Goal: Task Accomplishment & Management: Use online tool/utility

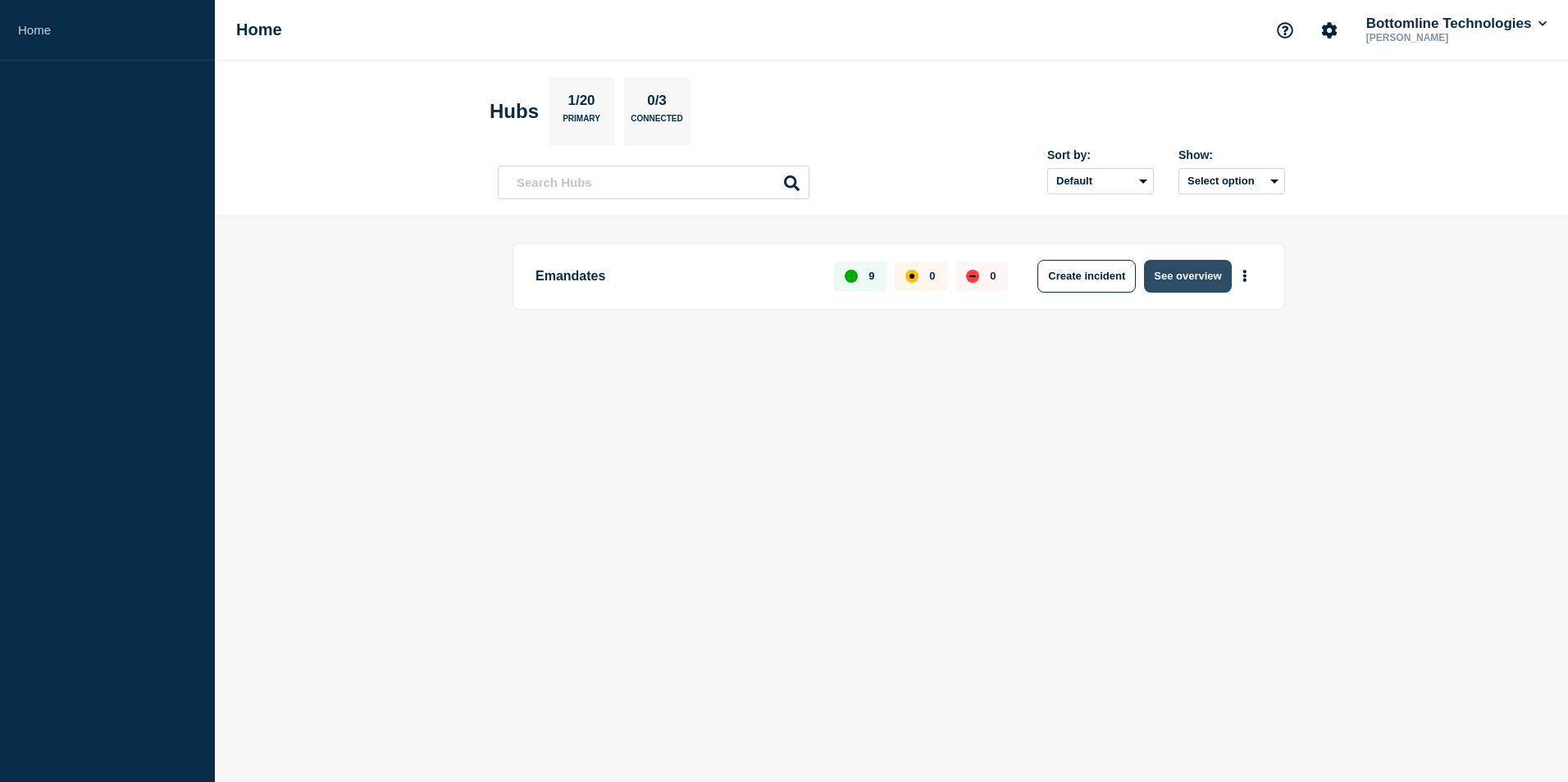
click at [1170, 267] on button "See overview" at bounding box center [1187, 276] width 87 height 32
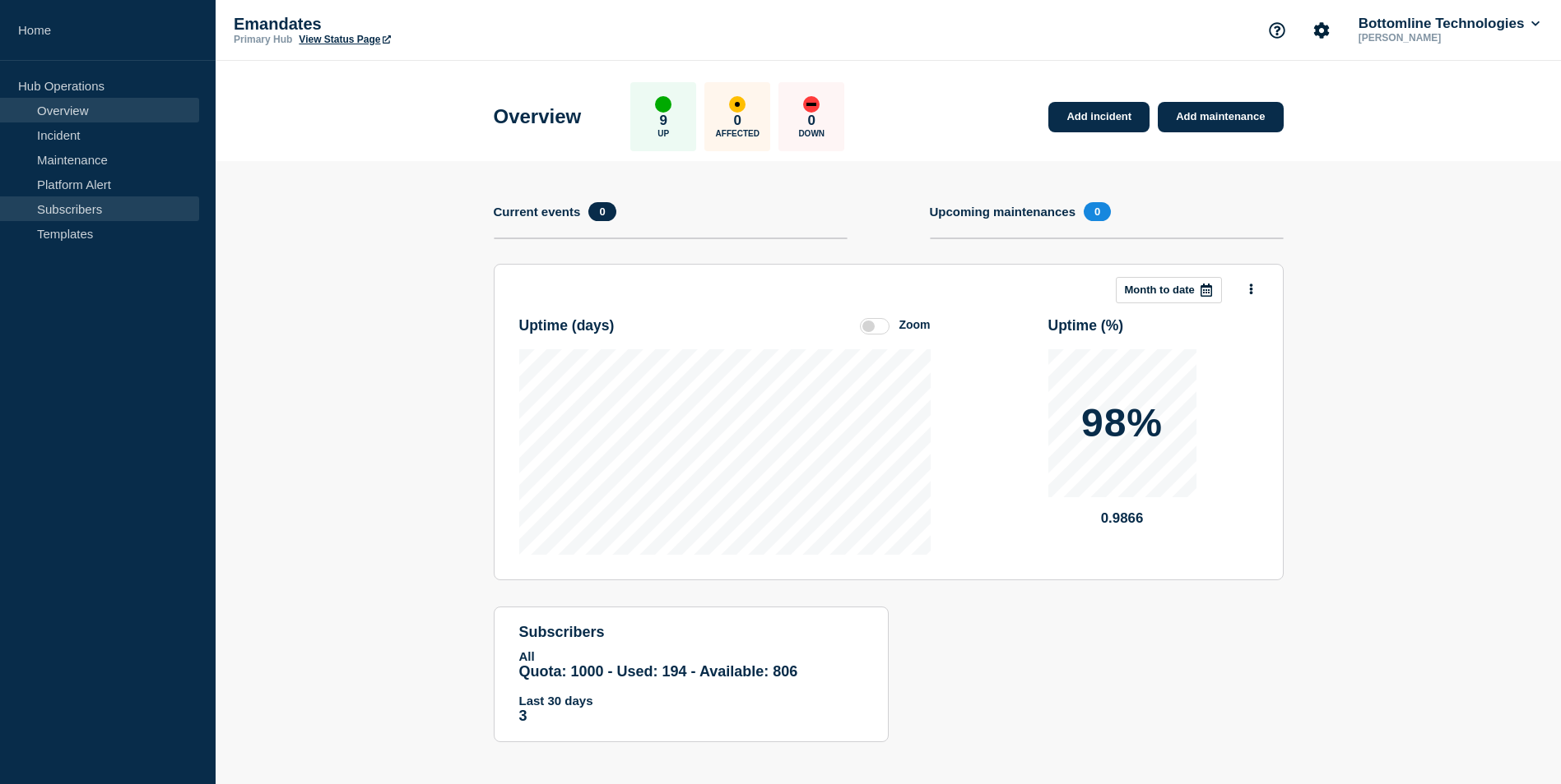
click at [84, 203] on link "Subscribers" at bounding box center [99, 209] width 199 height 25
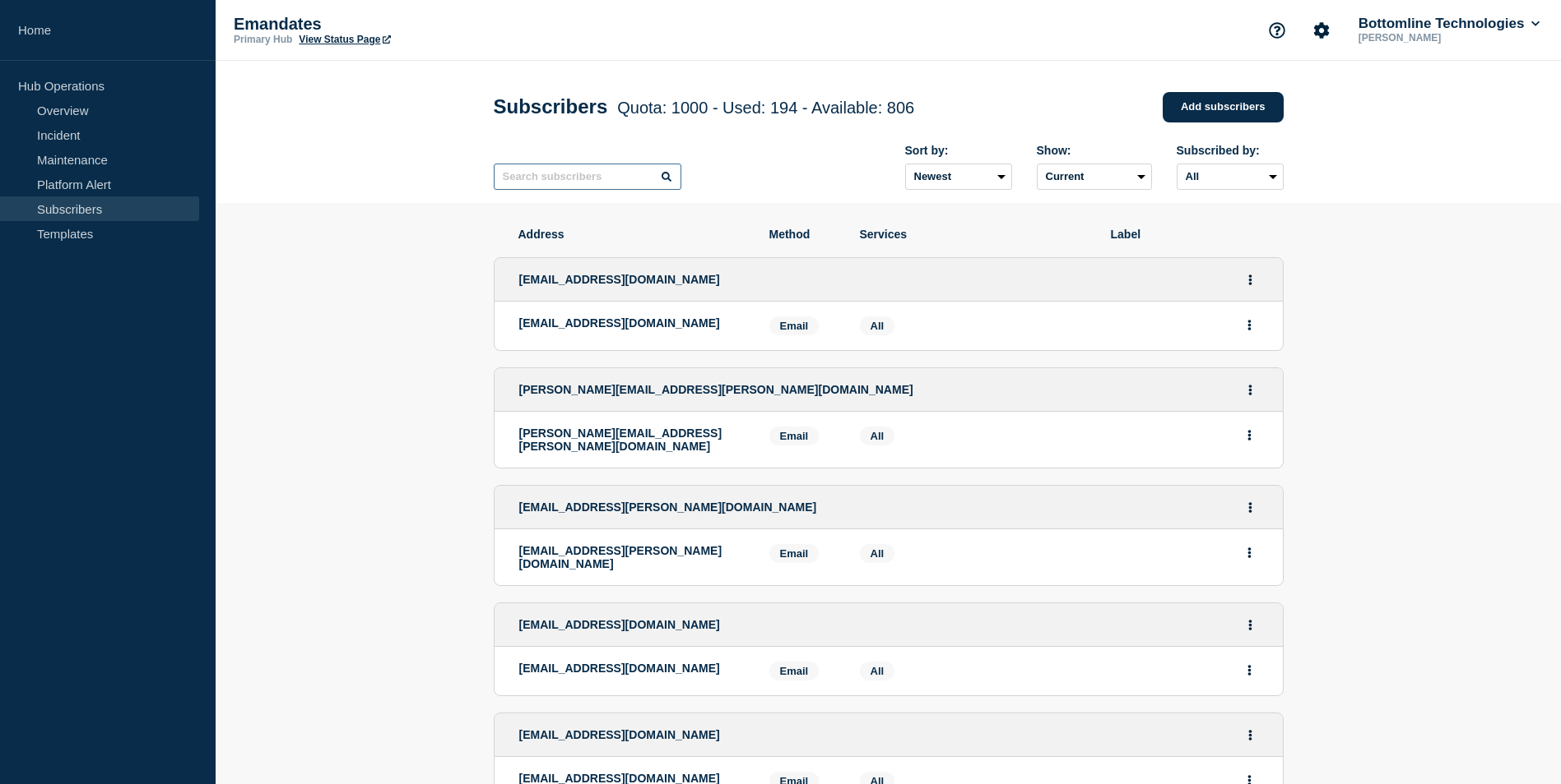
click at [636, 187] on input "text" at bounding box center [587, 177] width 187 height 26
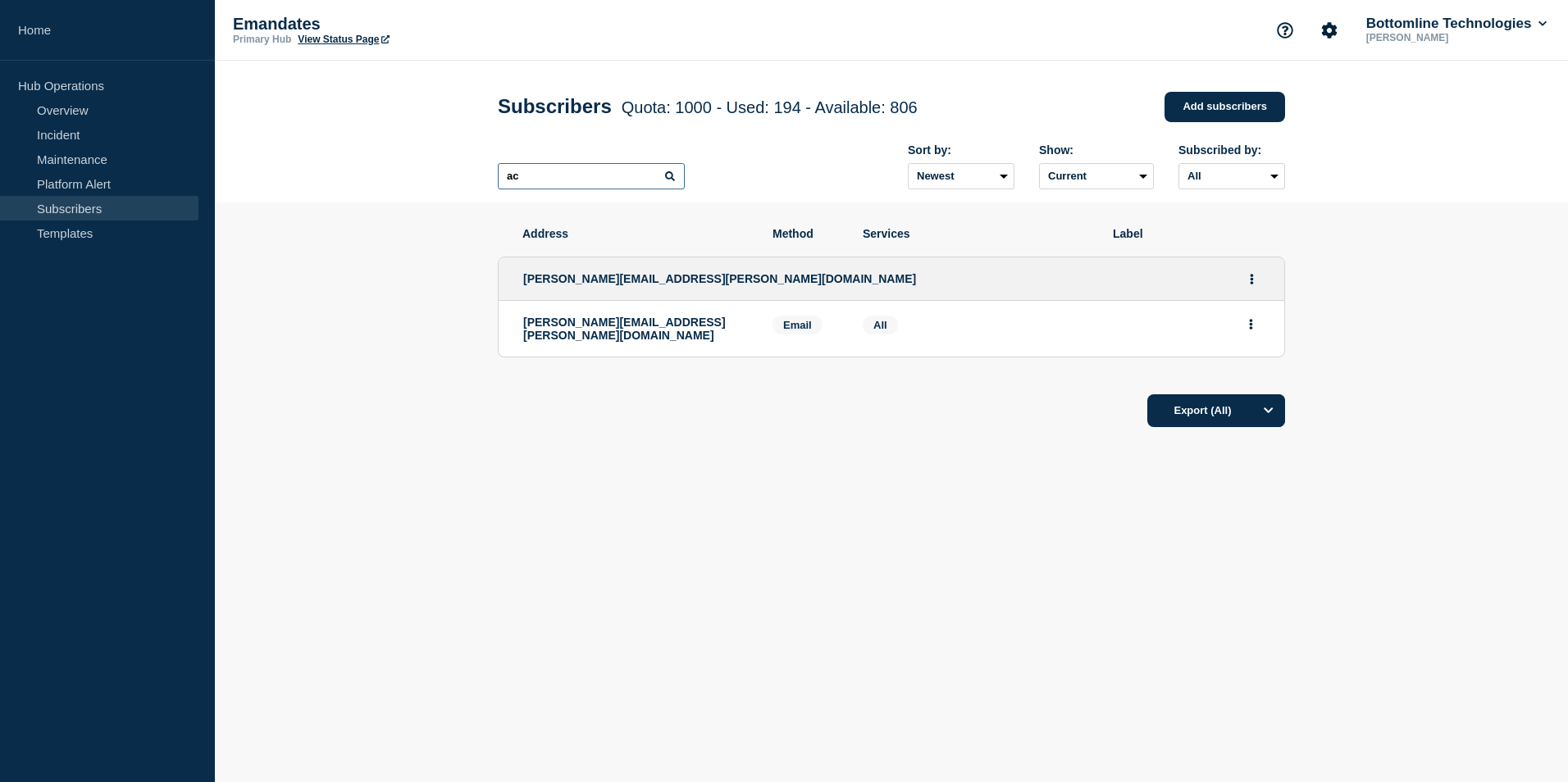
type input "a"
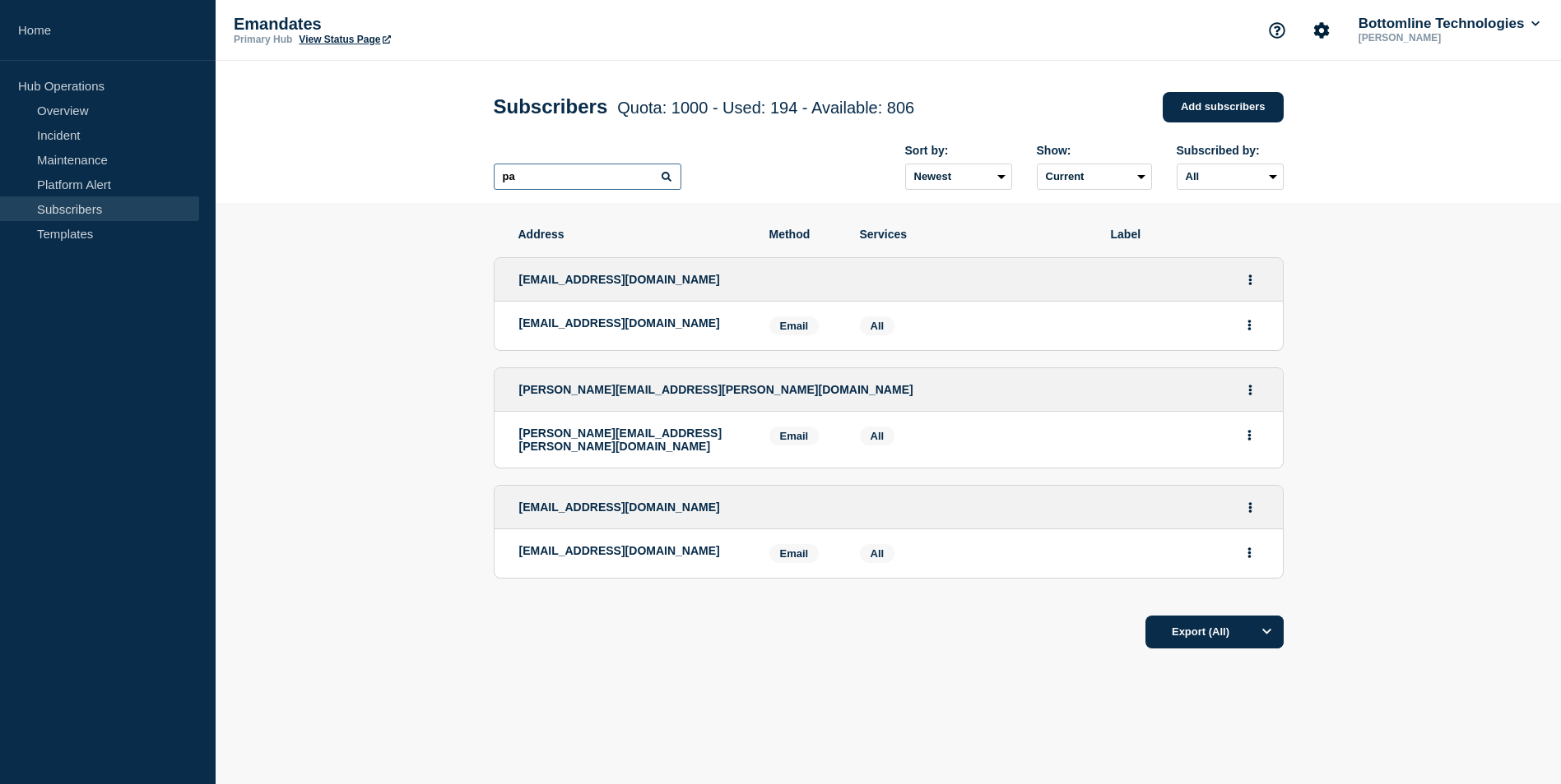
type input "p"
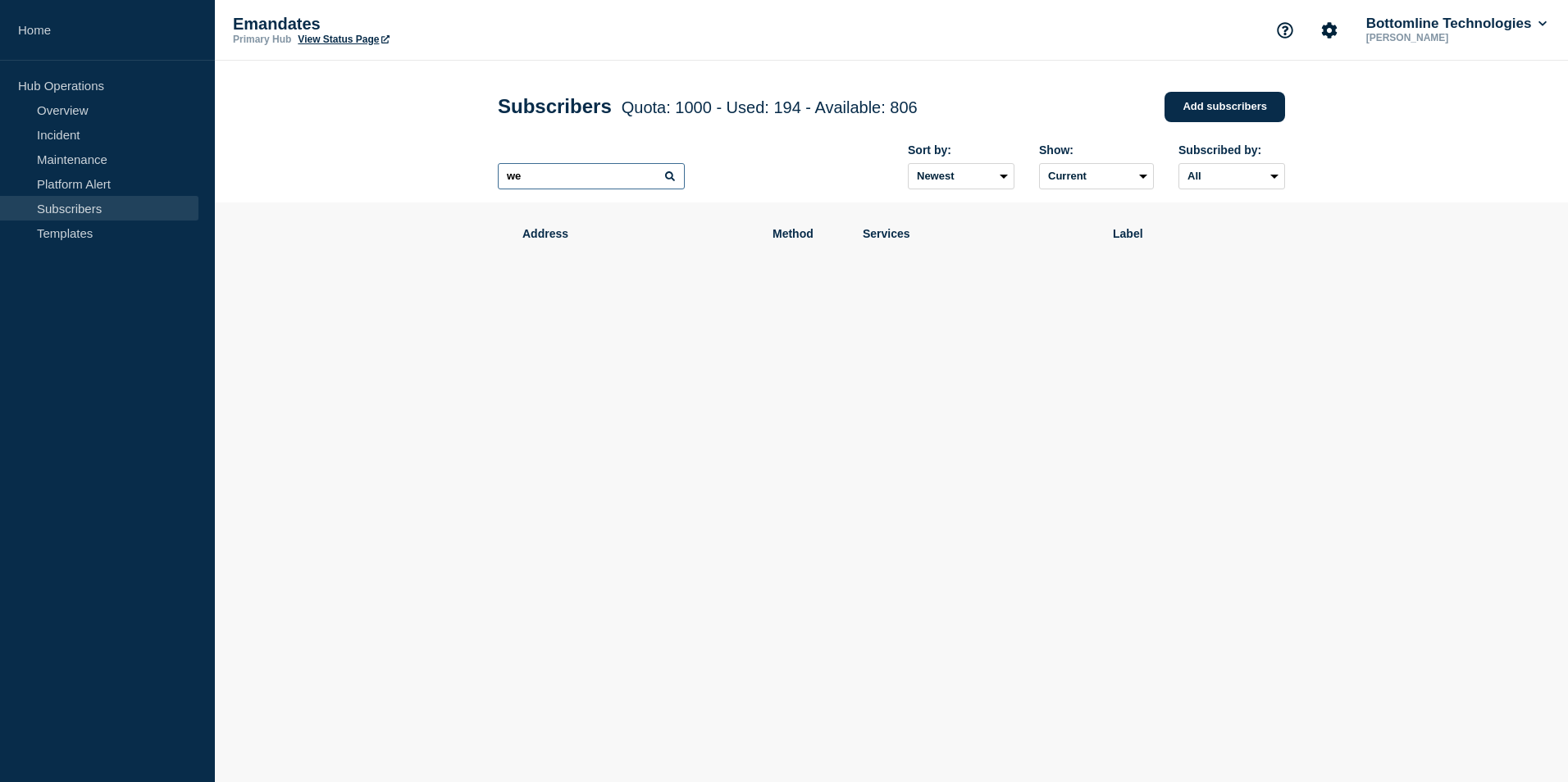
type input "w"
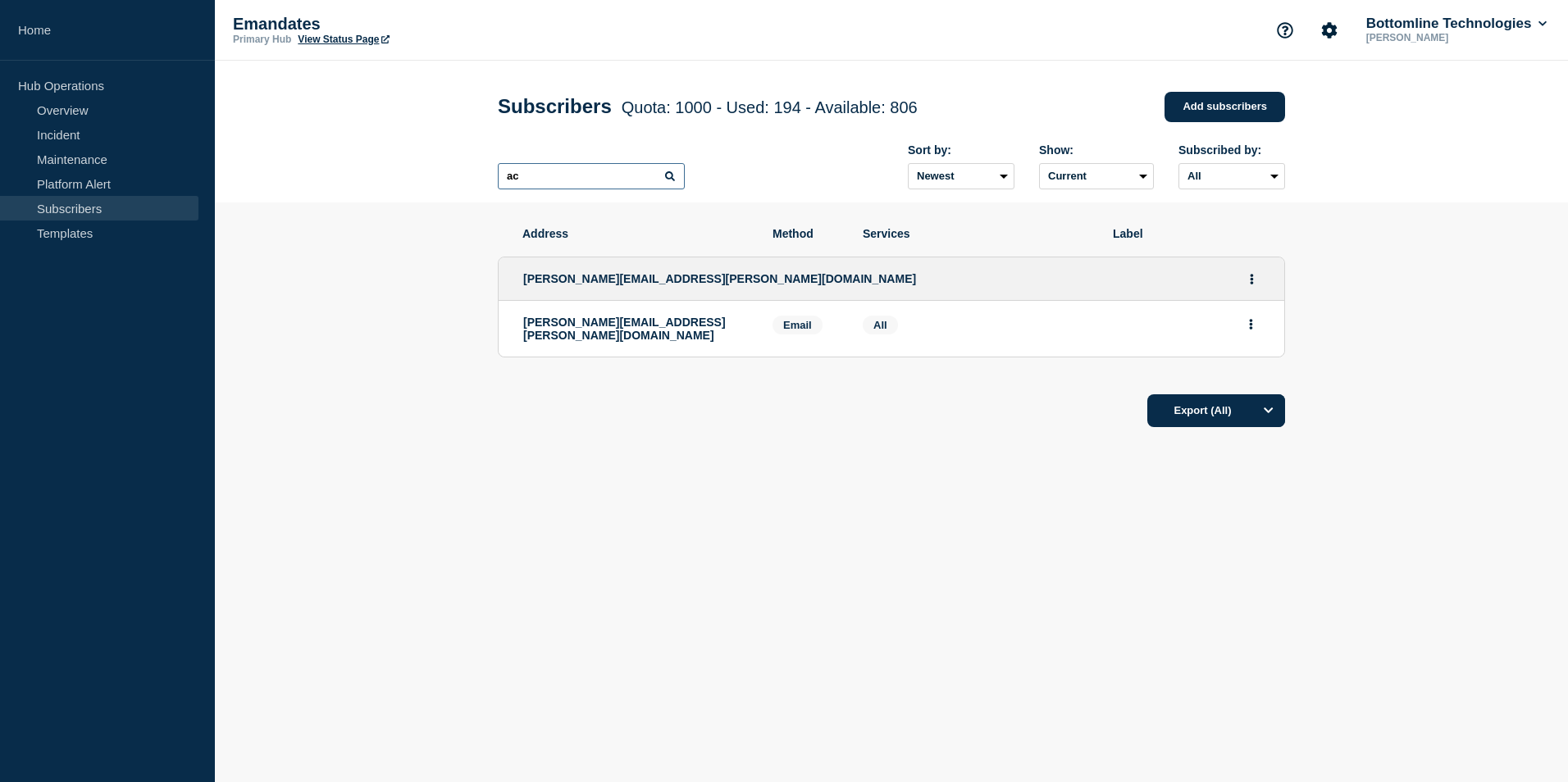
type input "a"
type input "acces"
